Goal: Information Seeking & Learning: Learn about a topic

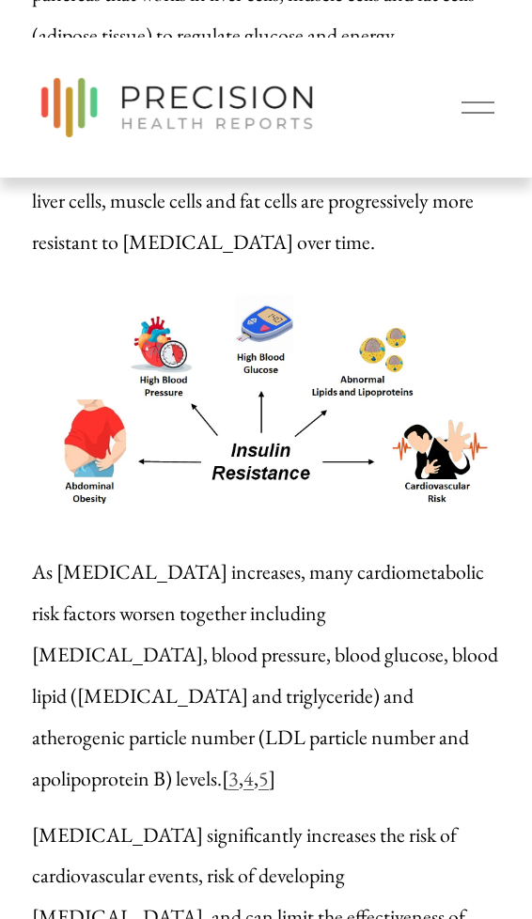
scroll to position [2499, 0]
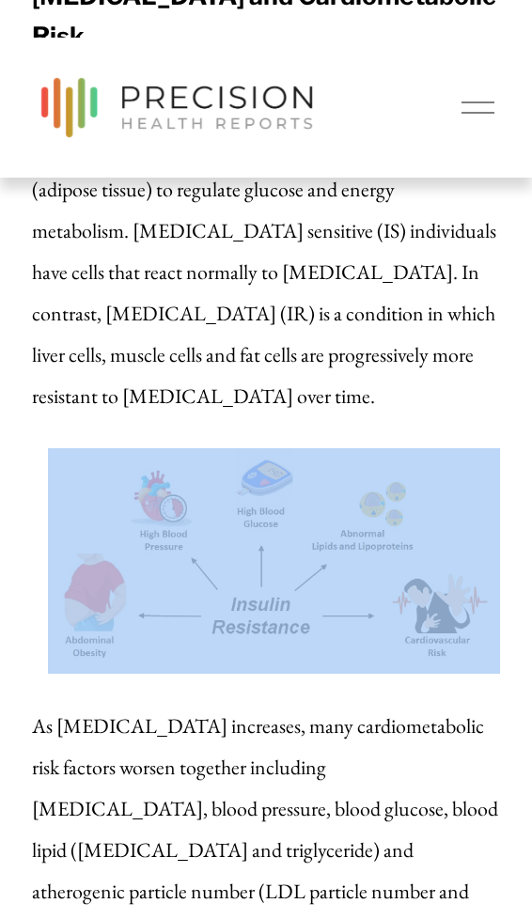
drag, startPoint x: 255, startPoint y: 339, endPoint x: 157, endPoint y: 361, distance: 100.1
click at [68, 448] on div at bounding box center [274, 561] width 452 height 226
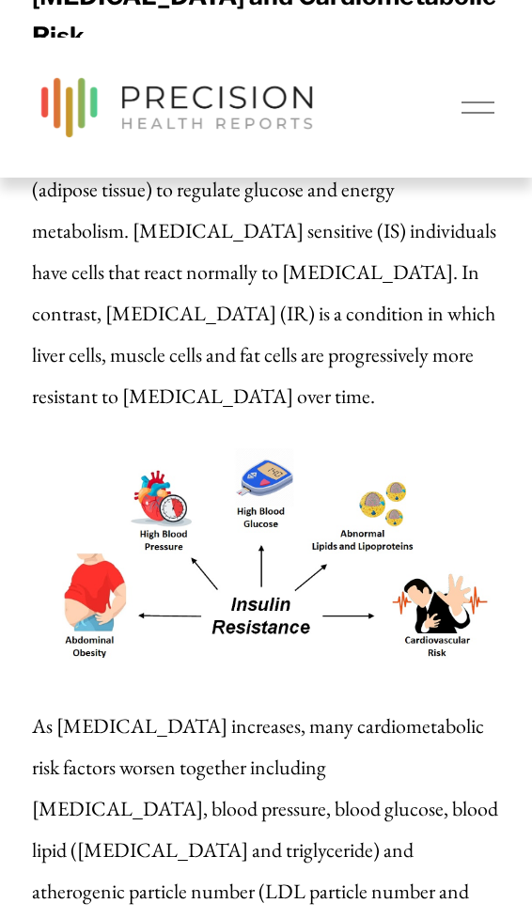
click at [182, 448] on div at bounding box center [274, 561] width 452 height 226
click at [134, 448] on div at bounding box center [274, 561] width 452 height 226
click at [86, 448] on div at bounding box center [274, 561] width 452 height 226
drag, startPoint x: 68, startPoint y: 355, endPoint x: 212, endPoint y: 367, distance: 145.2
click at [205, 448] on div at bounding box center [274, 561] width 452 height 226
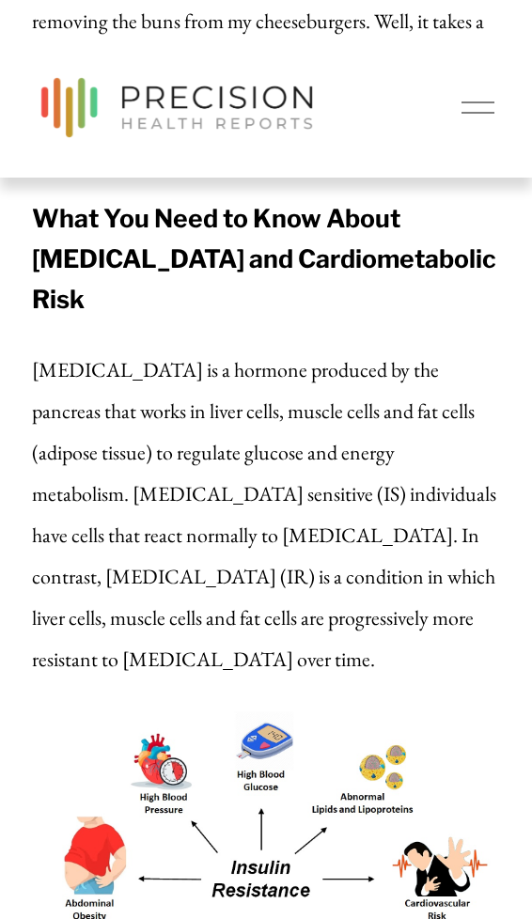
scroll to position [2288, 0]
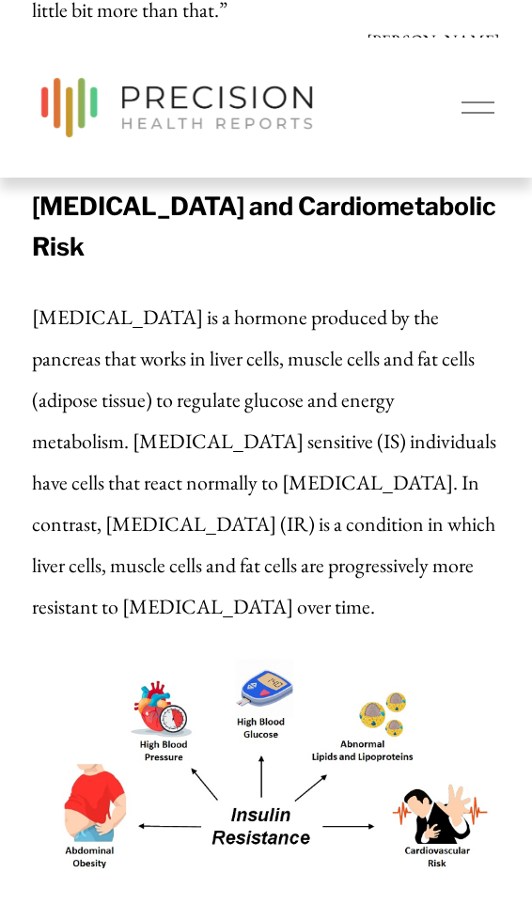
drag, startPoint x: 139, startPoint y: 454, endPoint x: 380, endPoint y: 473, distance: 241.3
click at [391, 659] on div at bounding box center [274, 772] width 452 height 226
click at [142, 389] on div "What You Need to Know About [MEDICAL_DATA] and Cardiometabolic Risk [MEDICAL_DA…" at bounding box center [266, 387] width 500 height 513
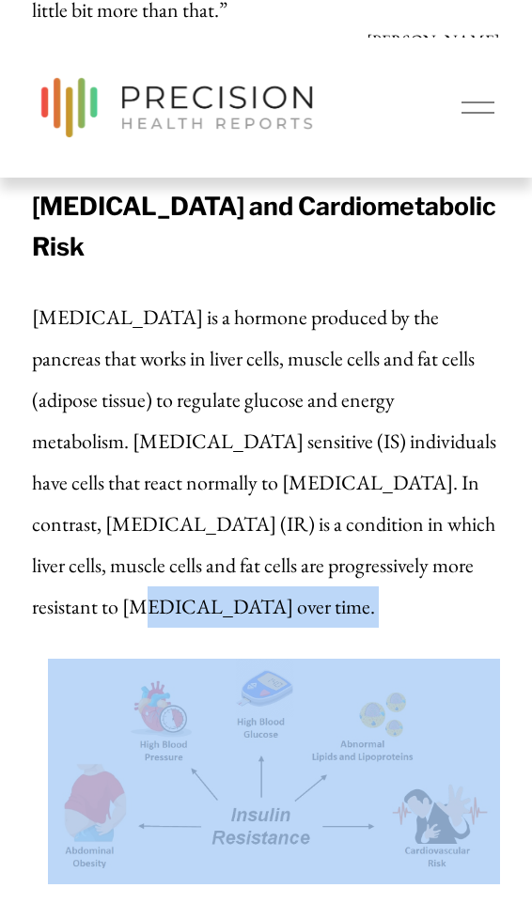
drag, startPoint x: 81, startPoint y: 393, endPoint x: 210, endPoint y: 439, distance: 136.7
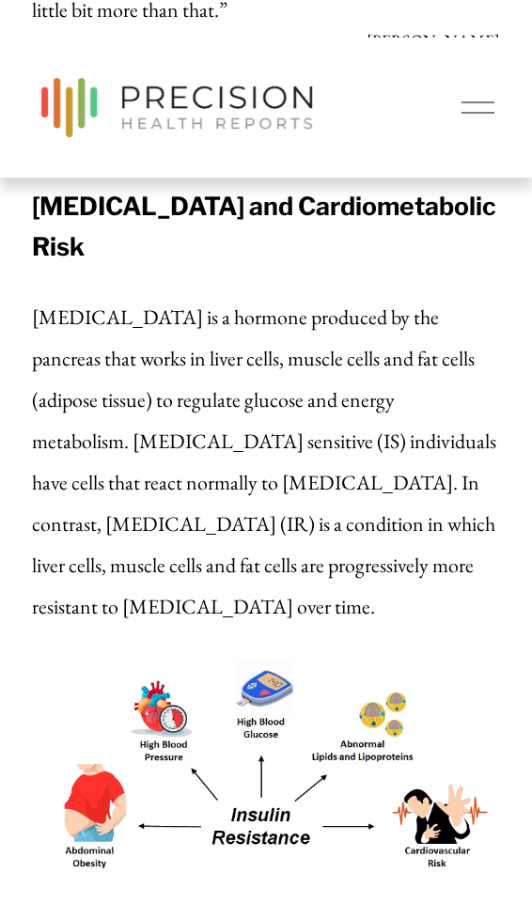
click at [101, 659] on div at bounding box center [274, 772] width 452 height 226
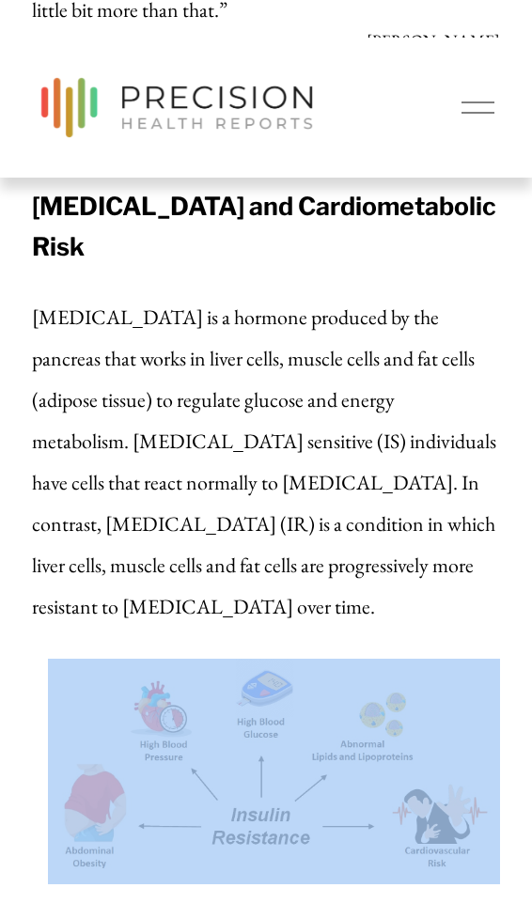
drag, startPoint x: 147, startPoint y: 473, endPoint x: -31, endPoint y: 483, distance: 177.9
drag, startPoint x: 84, startPoint y: 477, endPoint x: 157, endPoint y: 371, distance: 129.0
